Goal: Check status: Check status

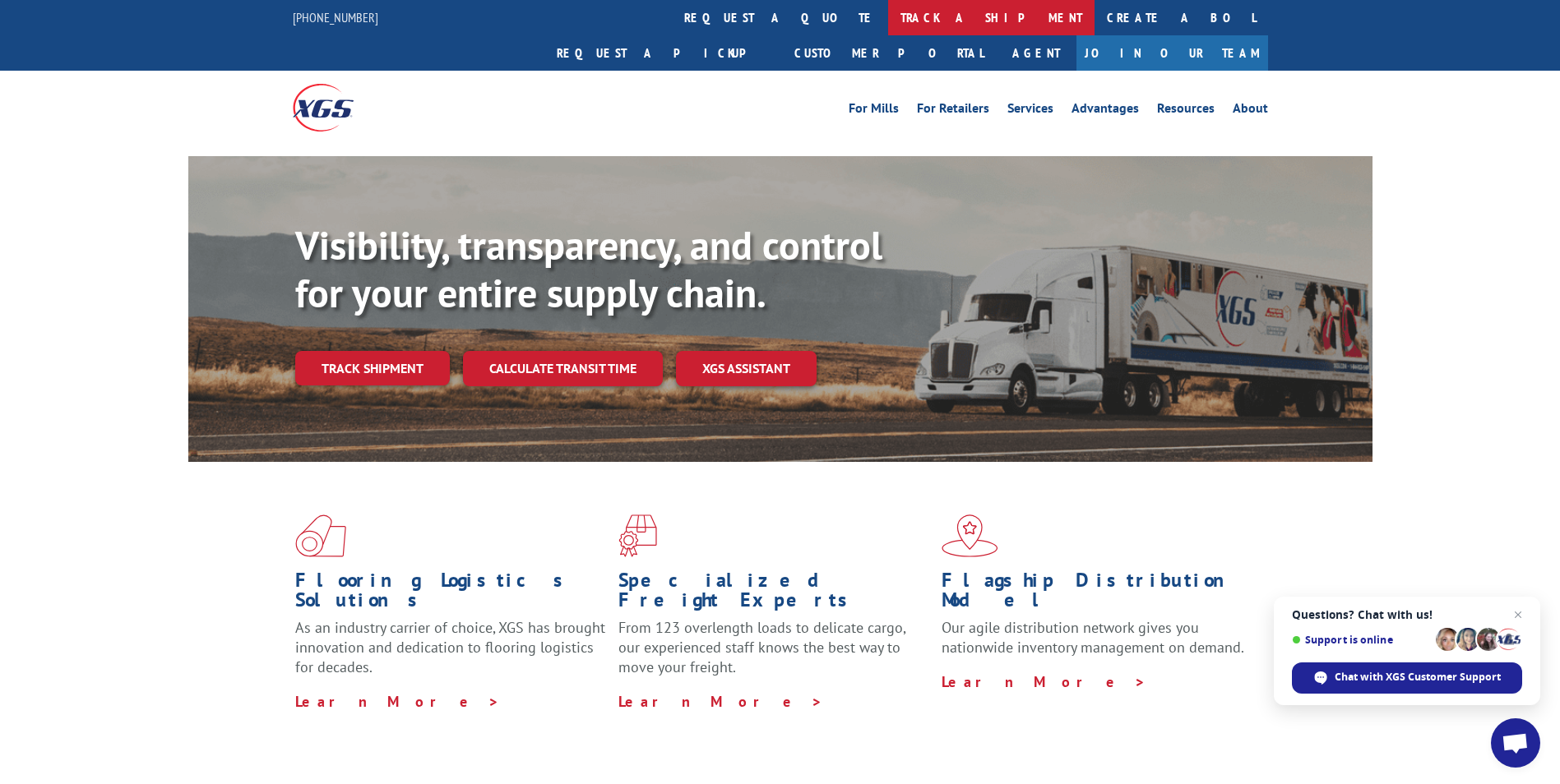
click at [888, 16] on link "track a shipment" at bounding box center [991, 17] width 207 height 35
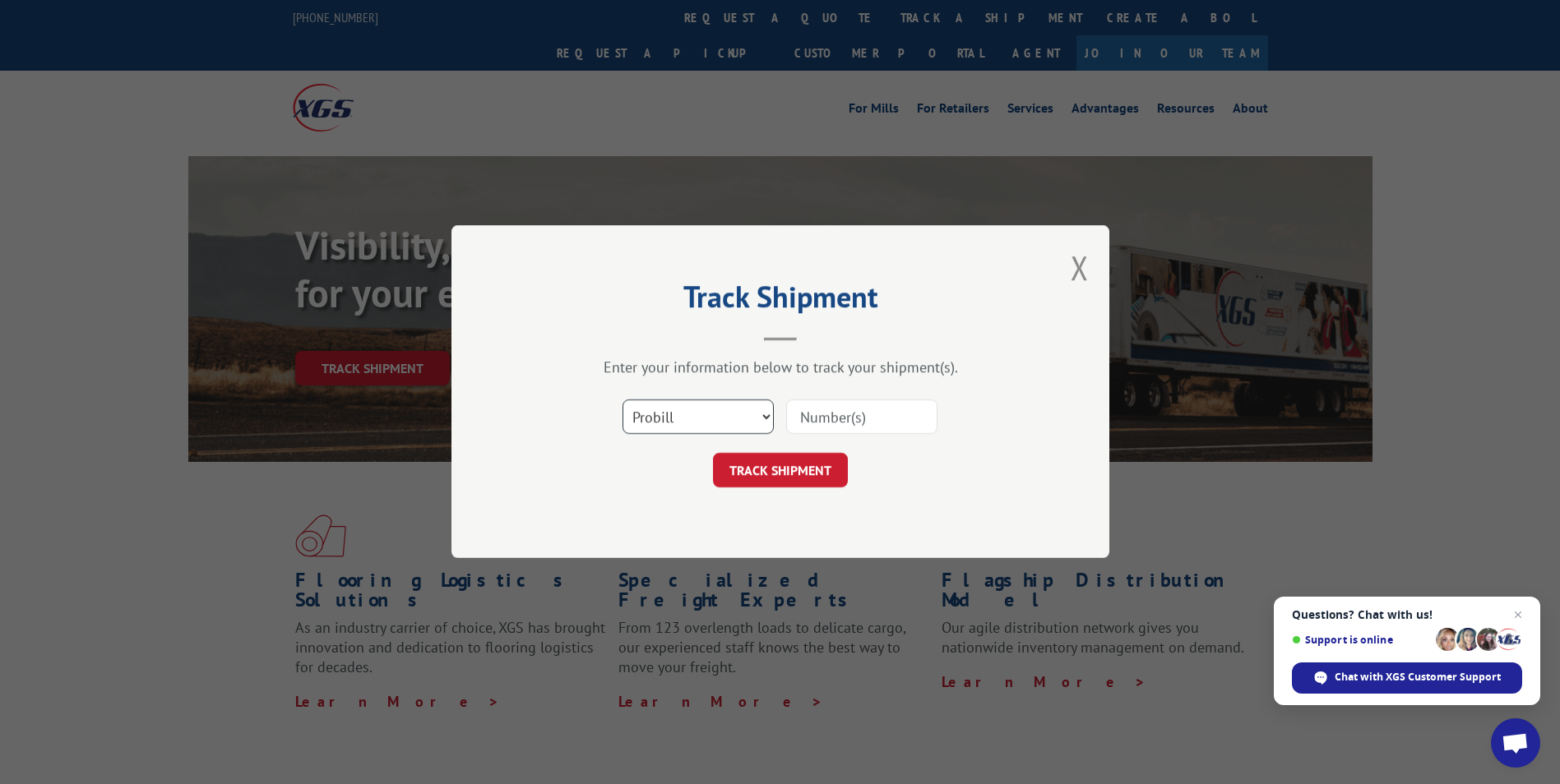
click at [765, 418] on select "Select category... Probill BOL PO" at bounding box center [698, 418] width 151 height 35
select select "bol"
click at [622, 401] on select "Select category... Probill BOL PO" at bounding box center [698, 418] width 151 height 35
click at [890, 421] on input at bounding box center [862, 418] width 151 height 35
type input "54386821"
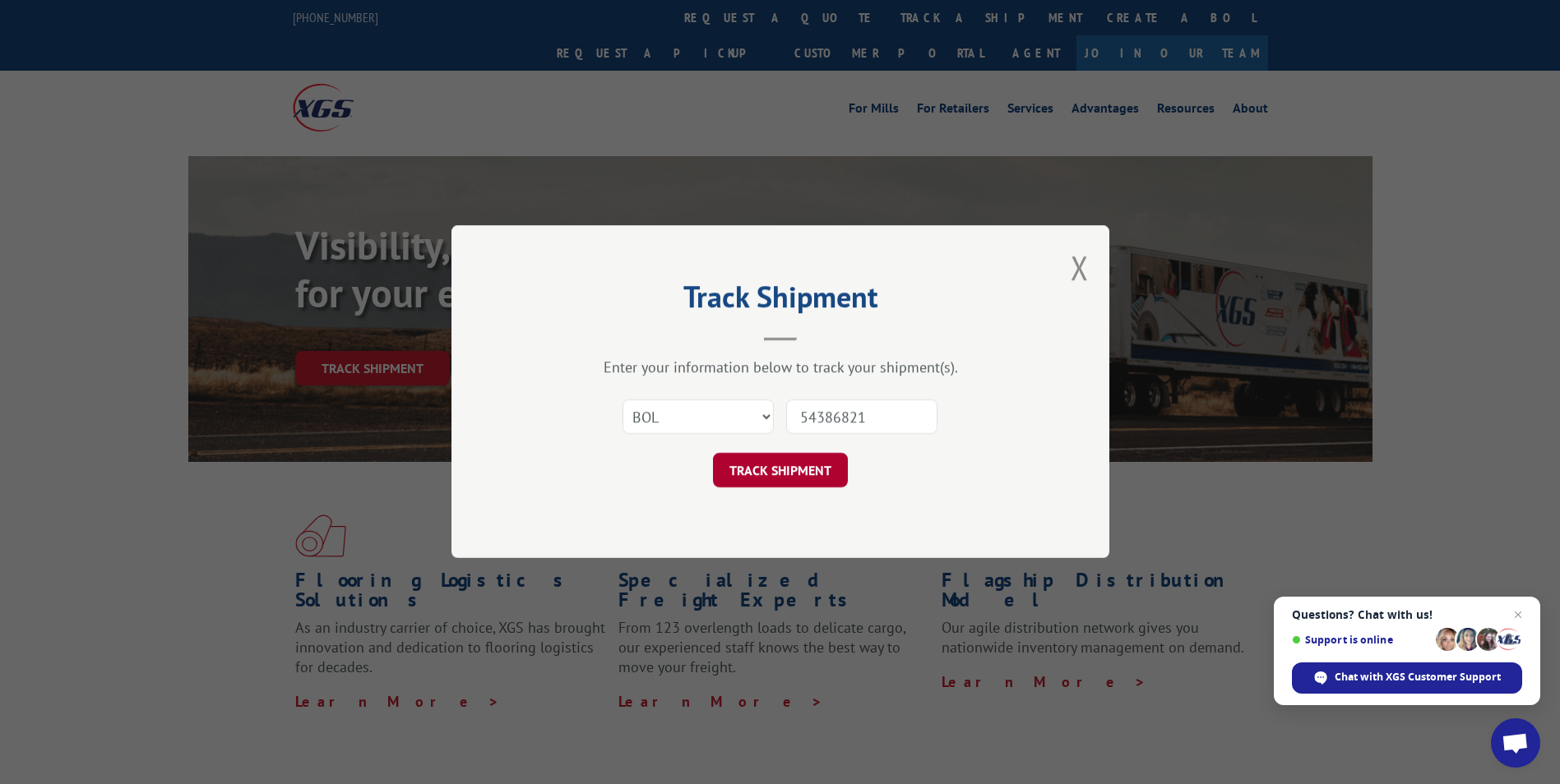
click at [825, 472] on button "TRACK SHIPMENT" at bounding box center [780, 472] width 135 height 35
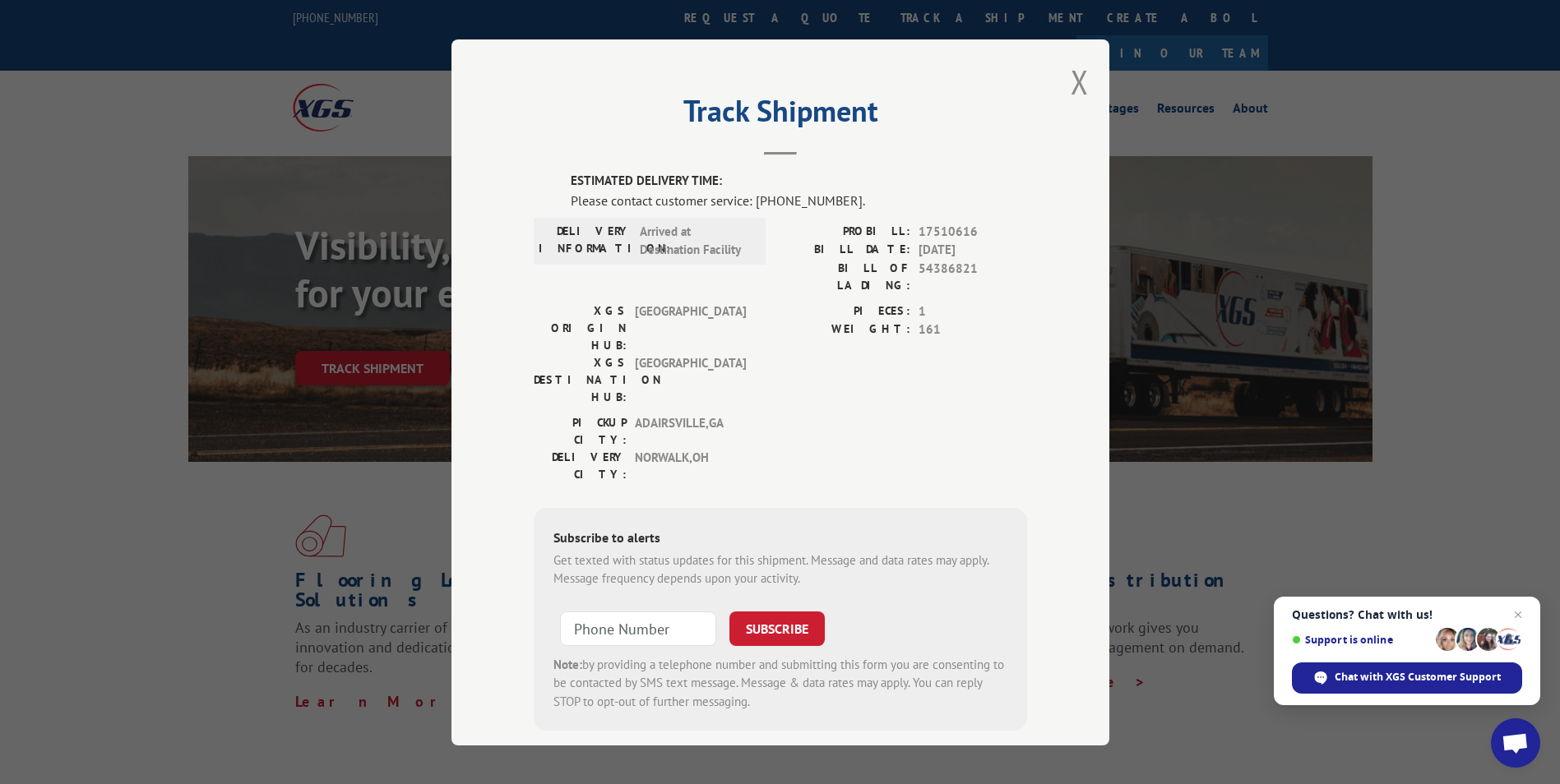
click at [1526, 740] on span "Open chat" at bounding box center [1515, 745] width 27 height 23
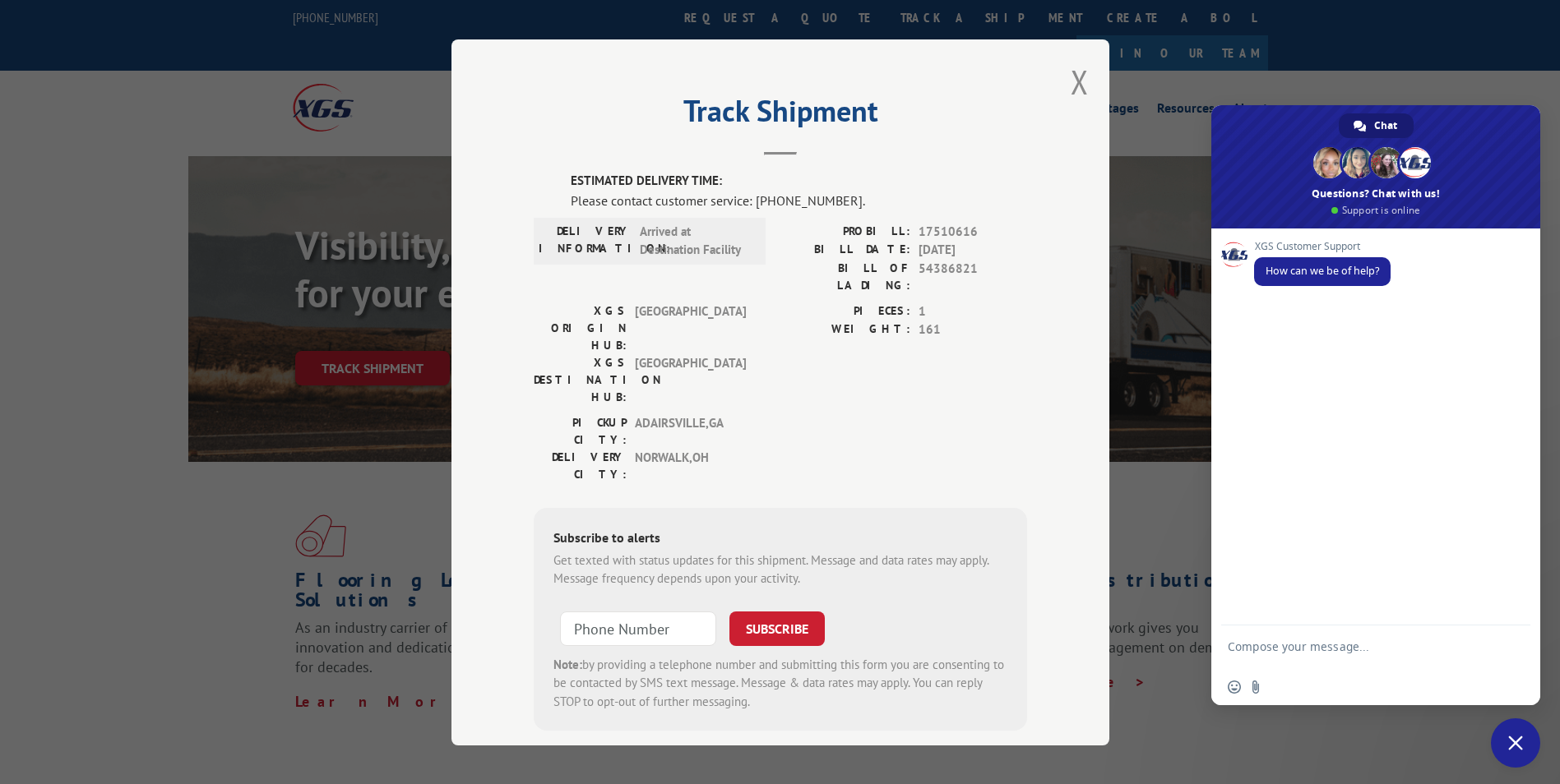
click at [1515, 736] on span "Close chat" at bounding box center [1515, 742] width 15 height 15
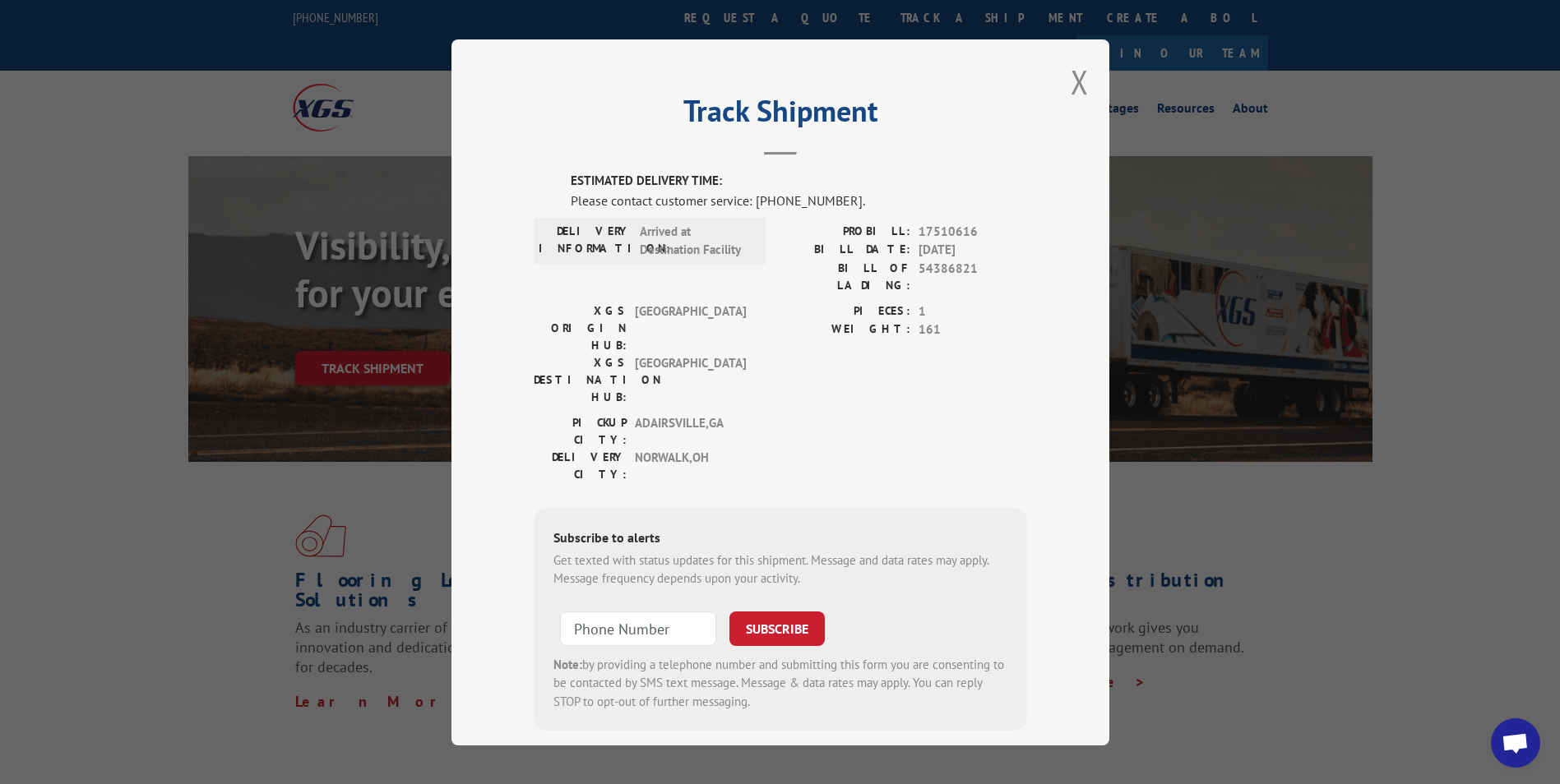
click at [1524, 756] on span "Open chat" at bounding box center [1515, 745] width 27 height 23
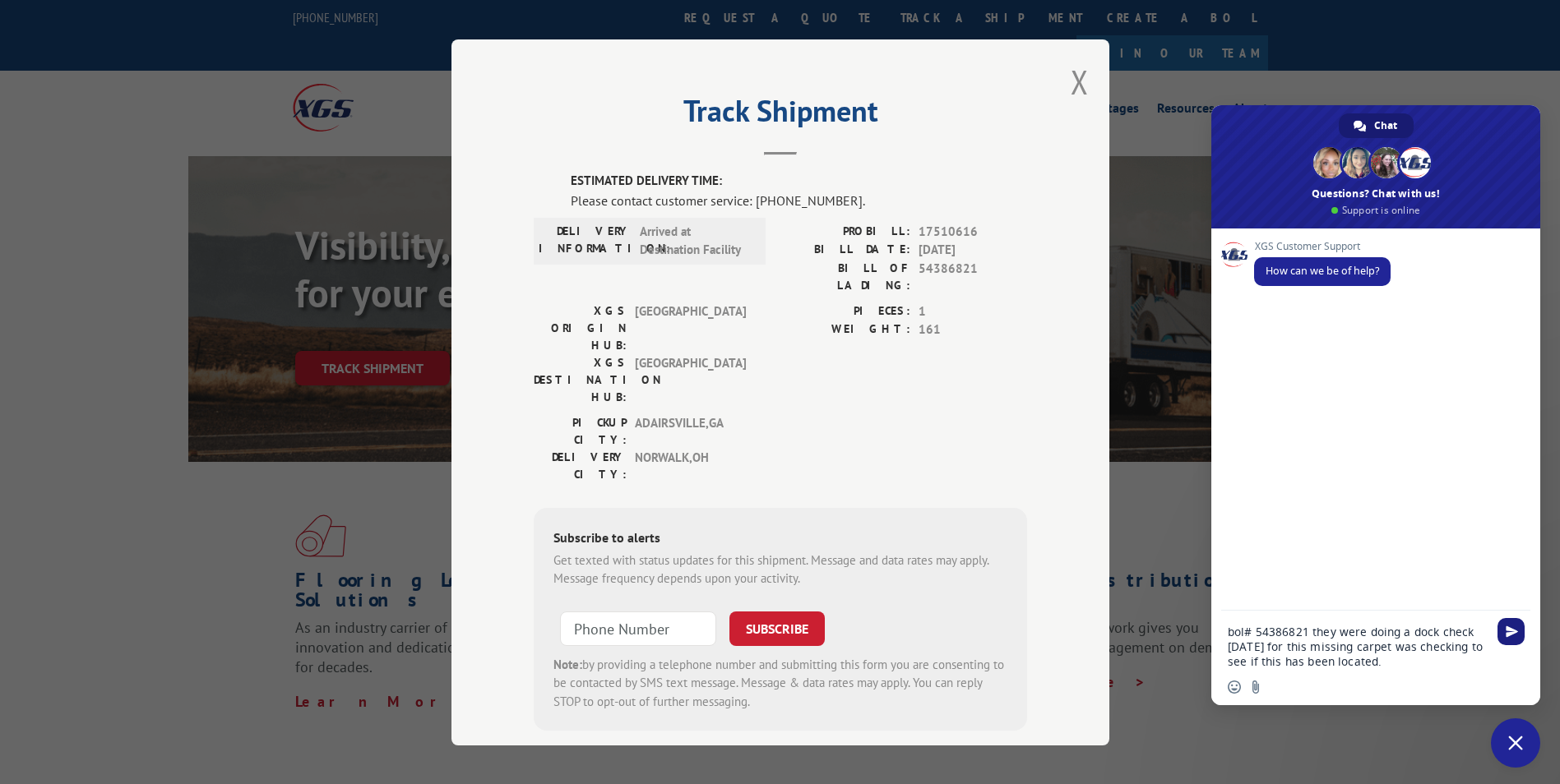
type textarea "bol# 54386821 they were doing a dock check [DATE] for this missing carpet was c…"
click at [1513, 636] on span "Send" at bounding box center [1511, 632] width 13 height 13
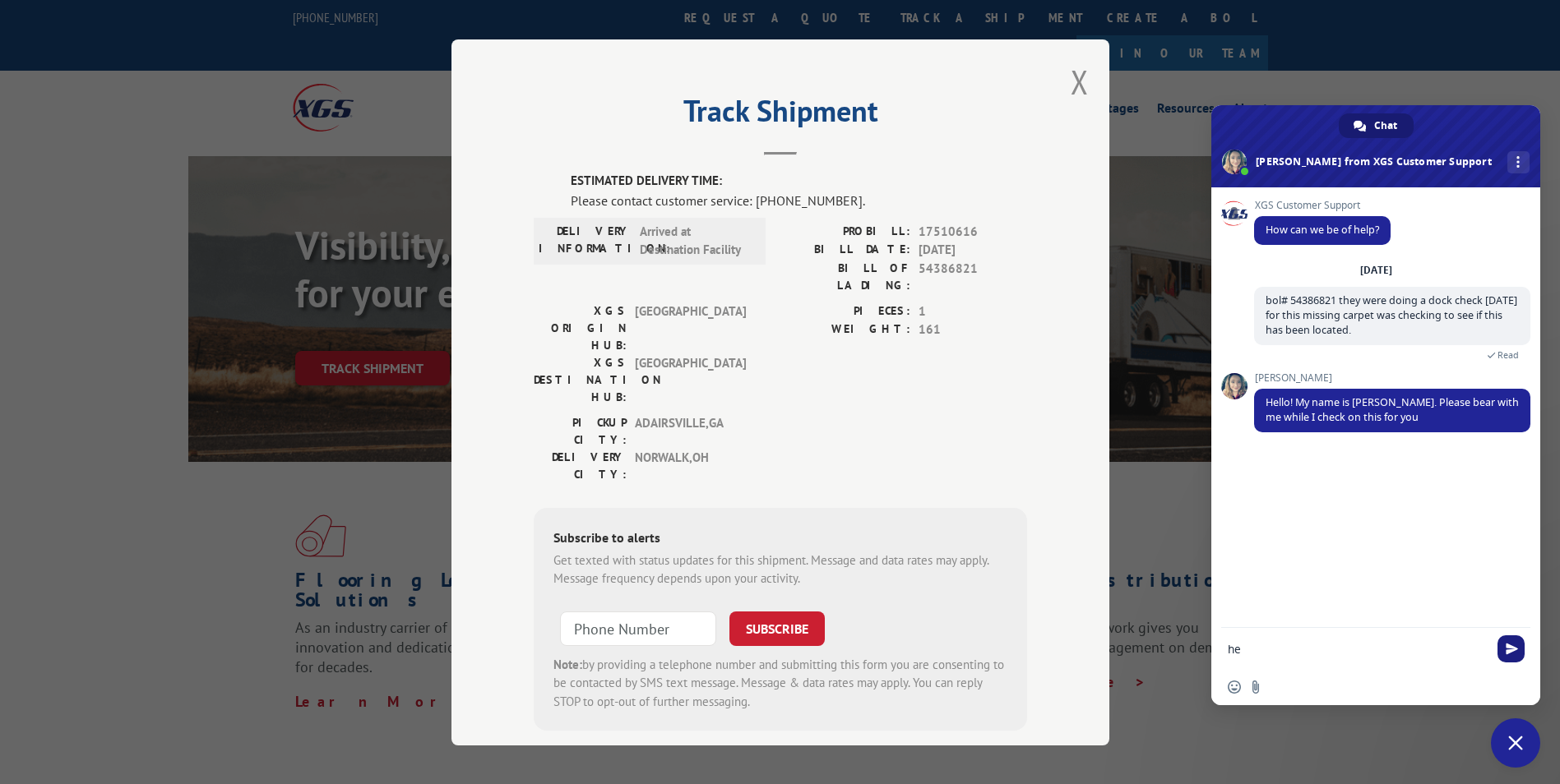
type textarea "h"
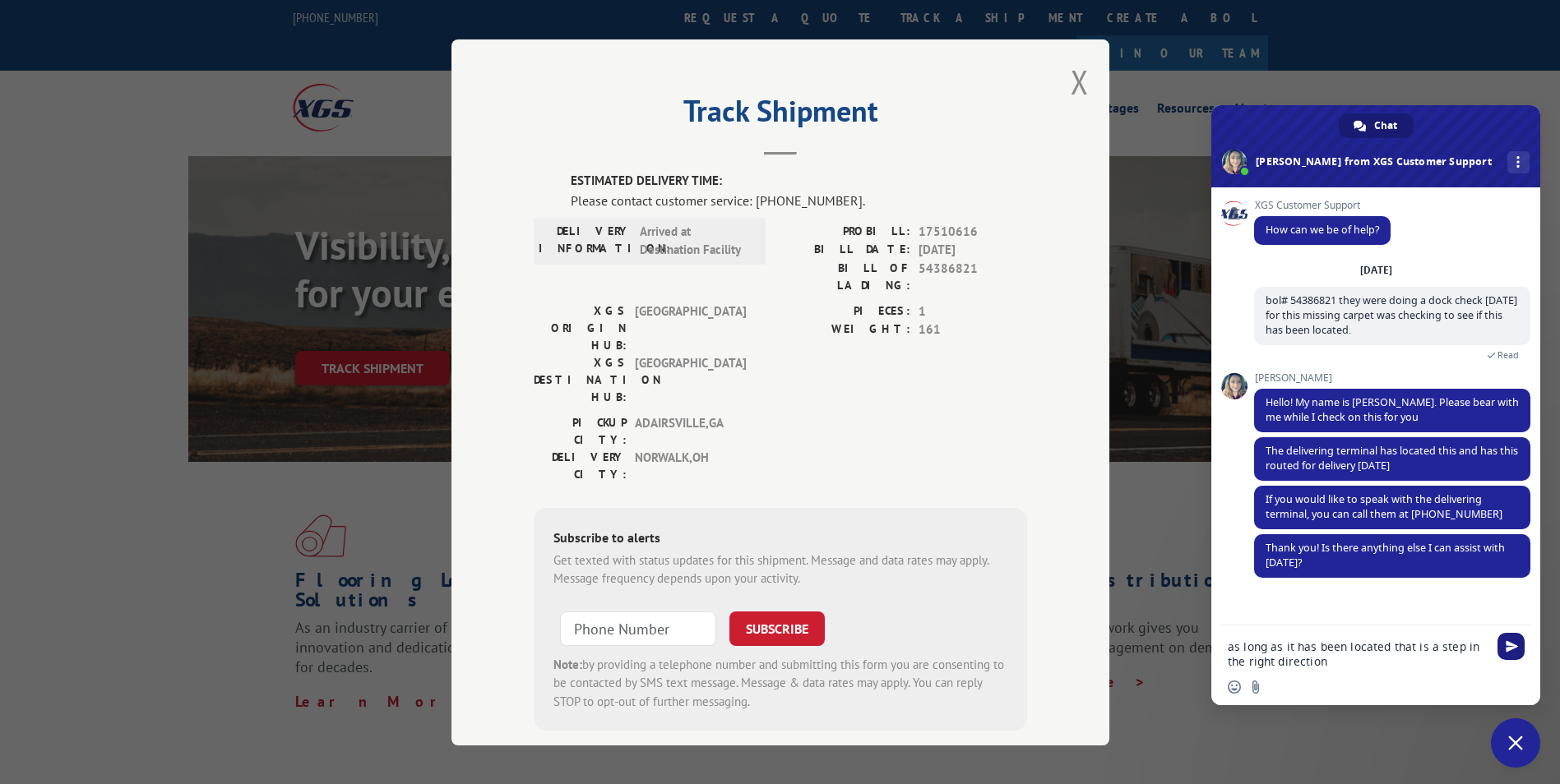
type textarea "as long as it has been located that is a step in the right direction."
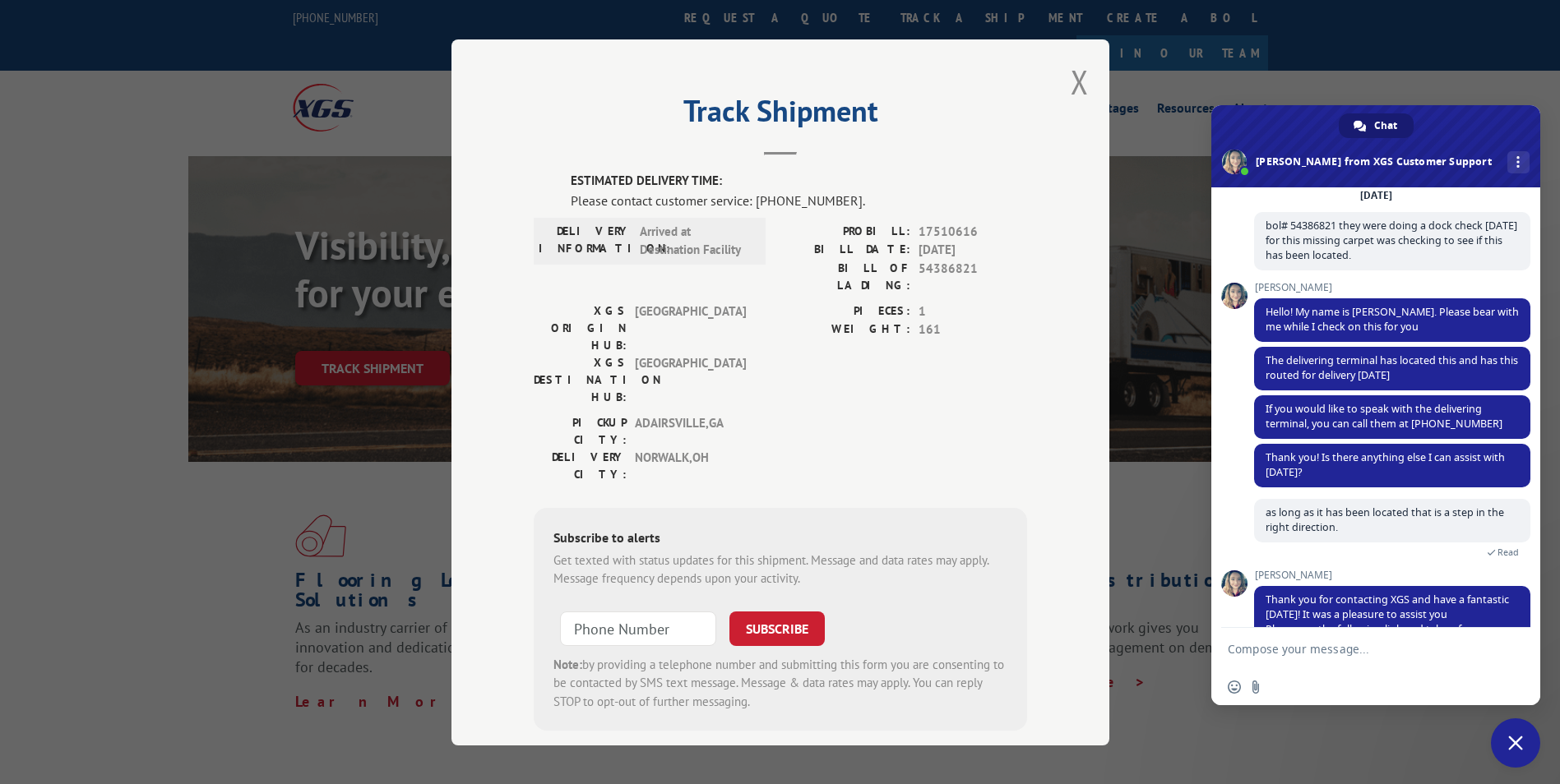
scroll to position [140, 0]
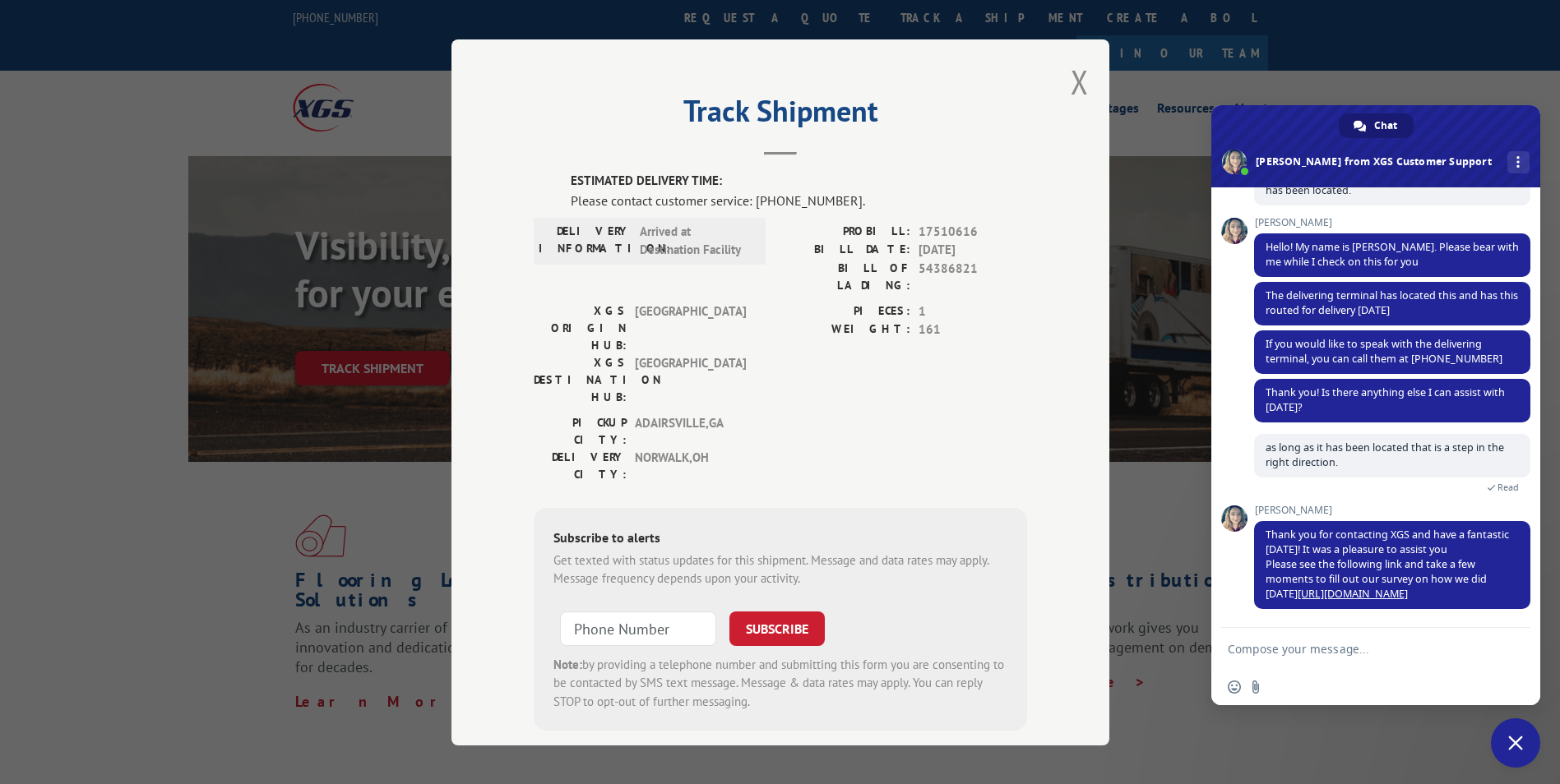
click at [1517, 745] on span "Close chat" at bounding box center [1515, 742] width 15 height 15
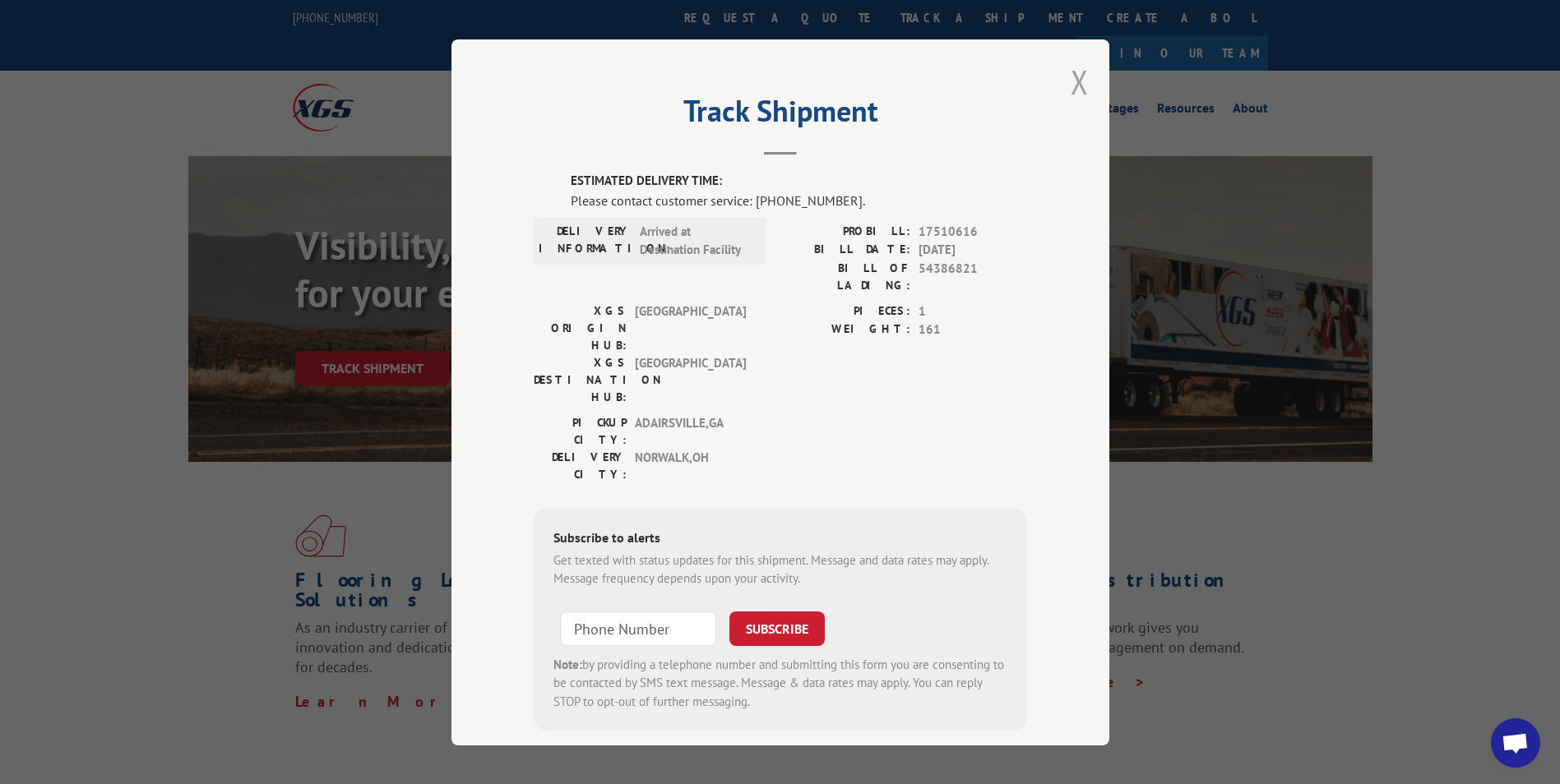
click at [1079, 89] on button "Close modal" at bounding box center [1079, 82] width 18 height 44
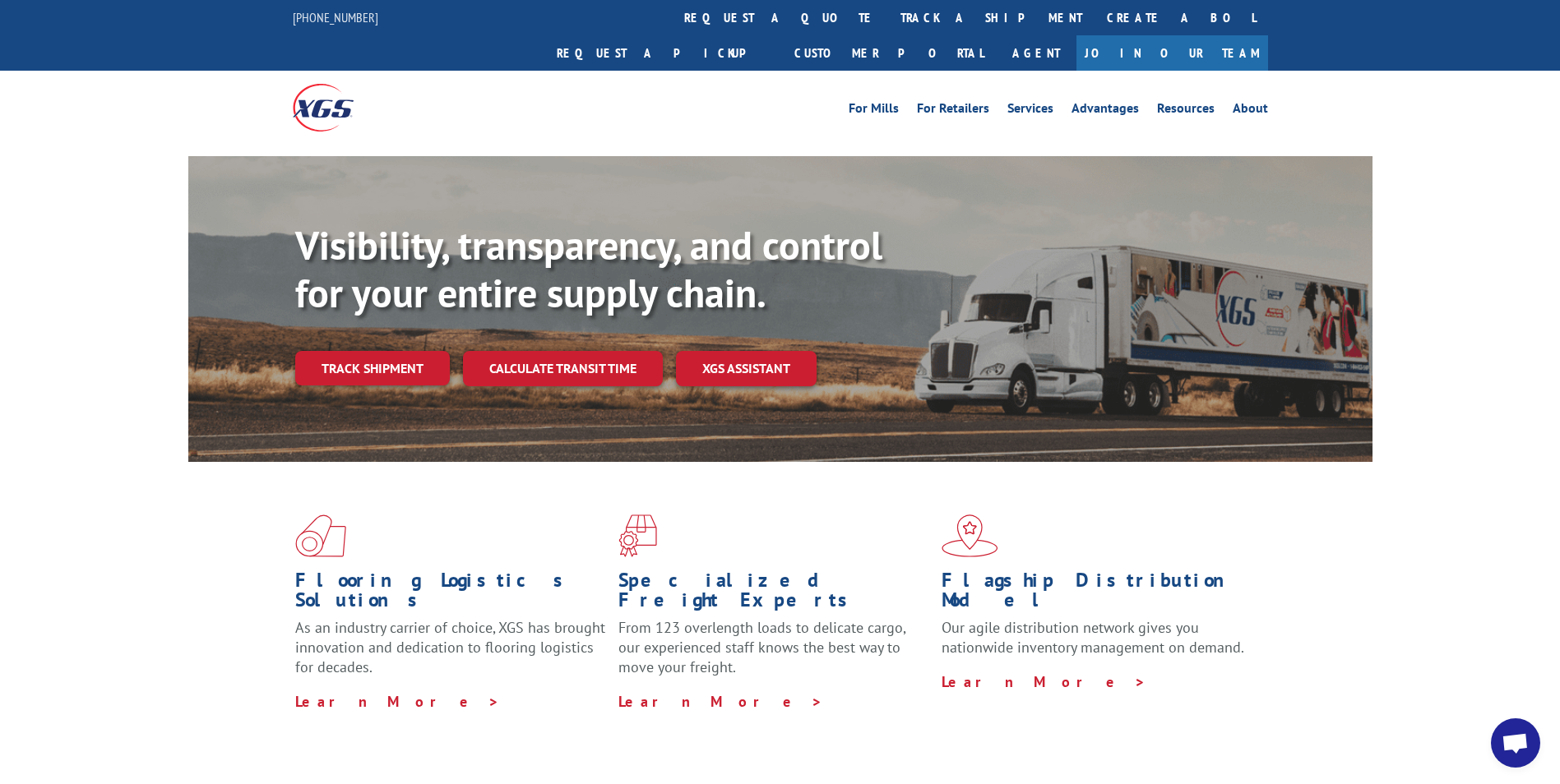
click at [888, 0] on link "track a shipment" at bounding box center [991, 17] width 207 height 35
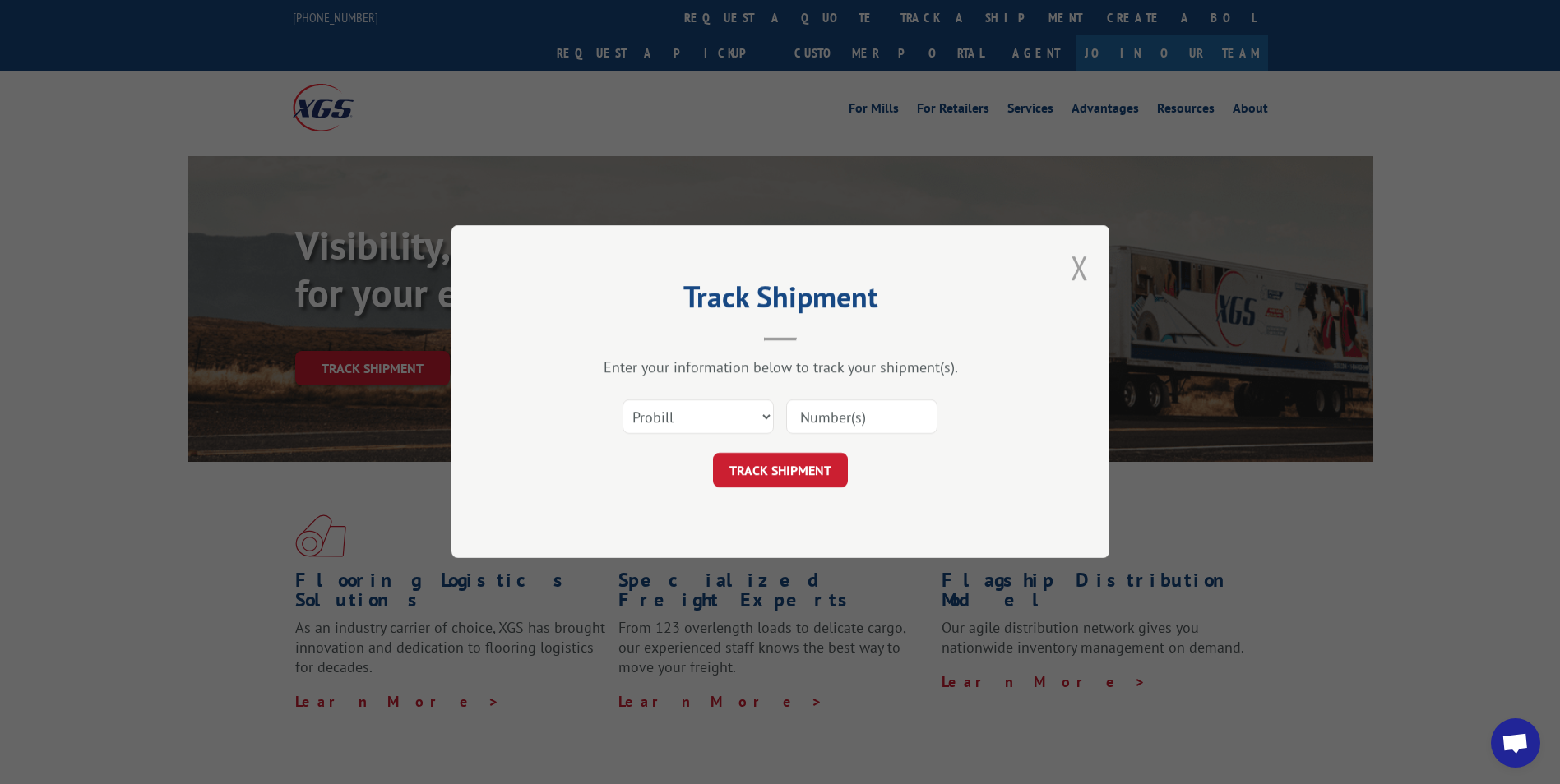
click at [1075, 263] on button "Close modal" at bounding box center [1079, 267] width 18 height 44
